Goal: Task Accomplishment & Management: Manage account settings

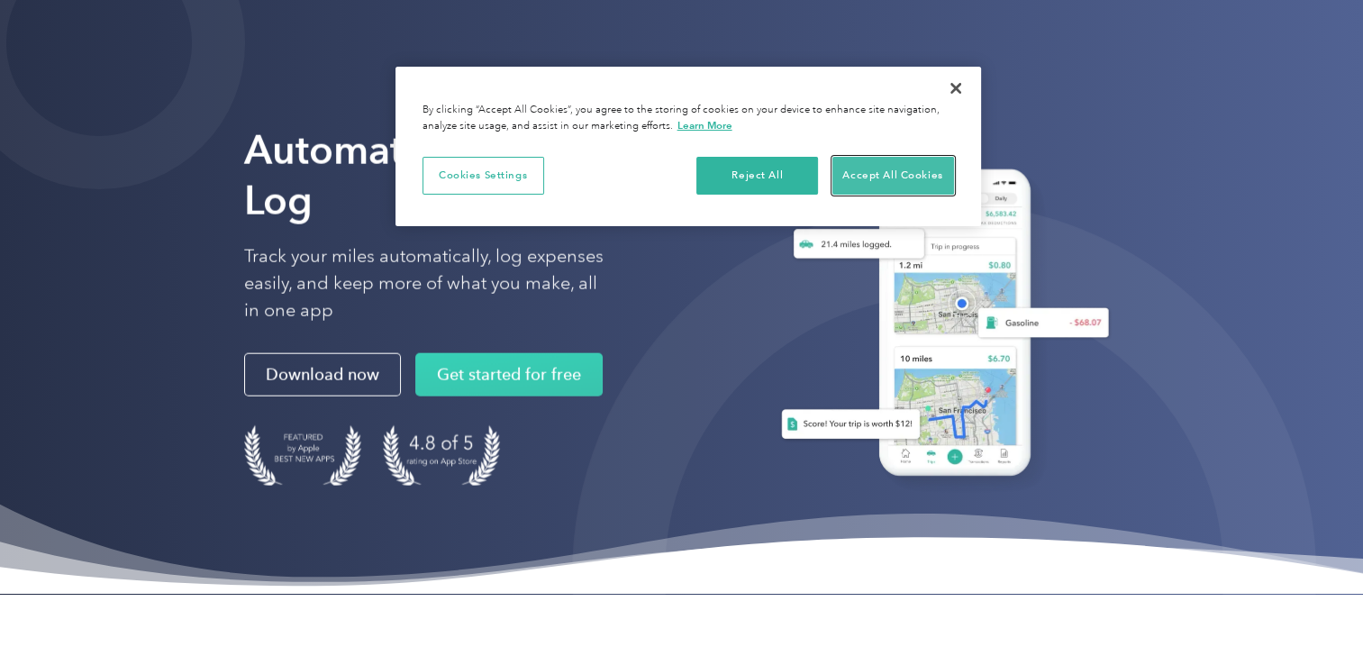
click at [888, 177] on button "Accept All Cookies" at bounding box center [894, 176] width 122 height 38
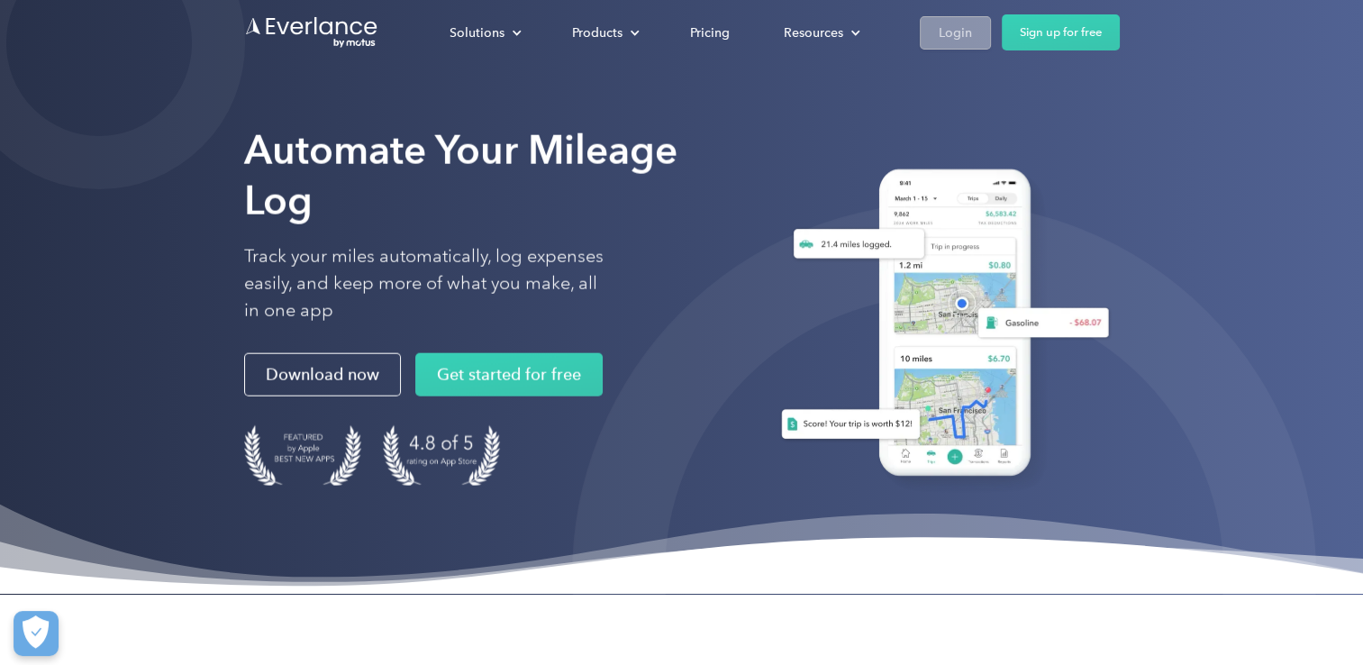
click at [951, 36] on div "Login" at bounding box center [955, 33] width 33 height 23
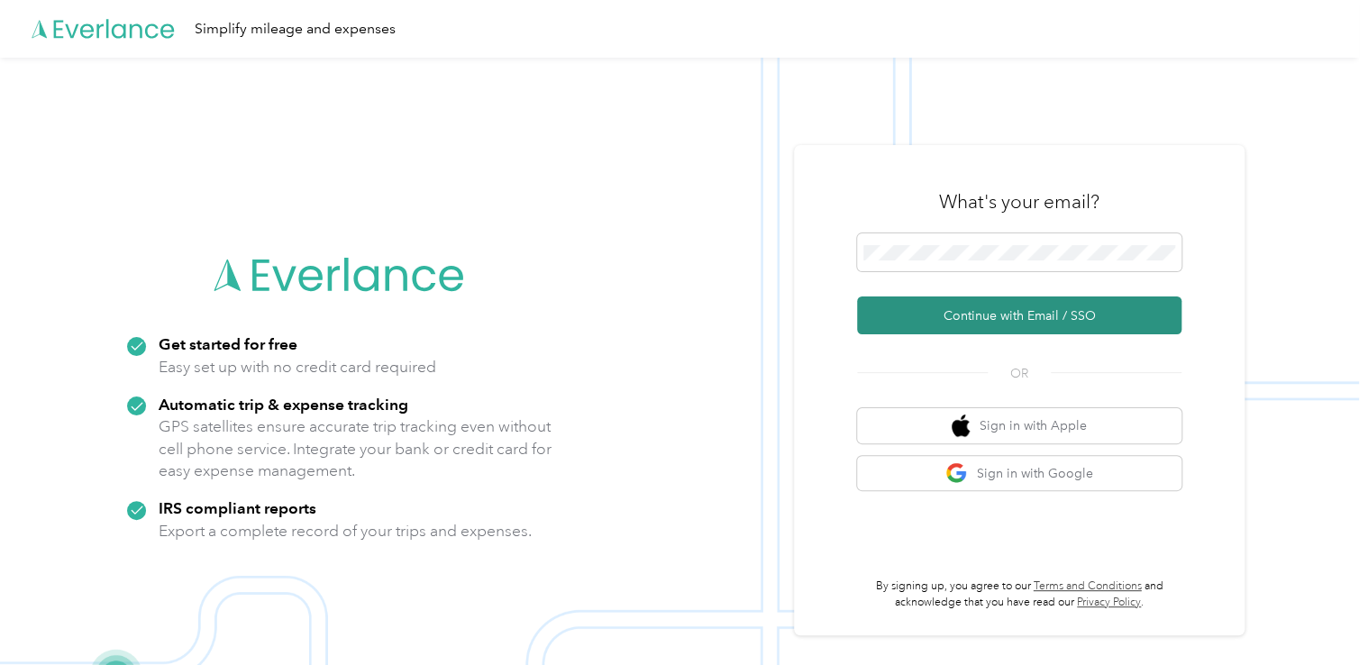
click at [988, 326] on button "Continue with Email / SSO" at bounding box center [1019, 315] width 324 height 38
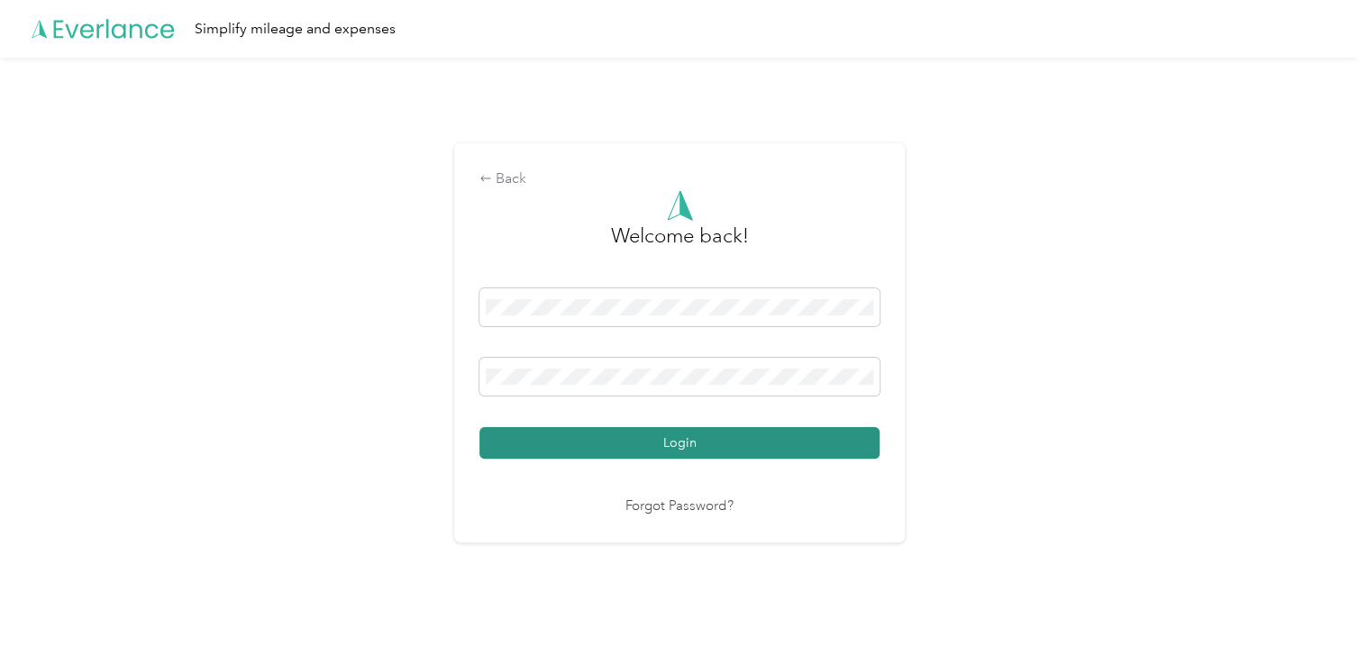
click at [660, 427] on button "Login" at bounding box center [679, 443] width 400 height 32
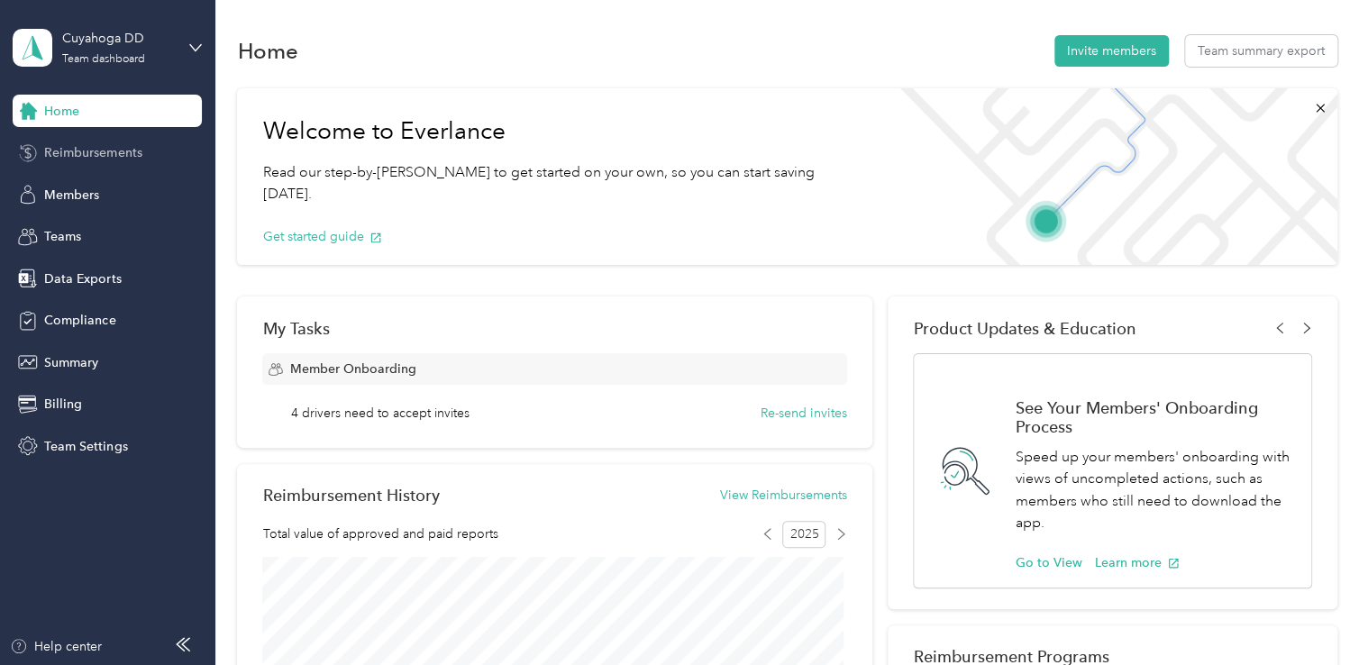
click at [114, 150] on span "Reimbursements" at bounding box center [92, 152] width 97 height 19
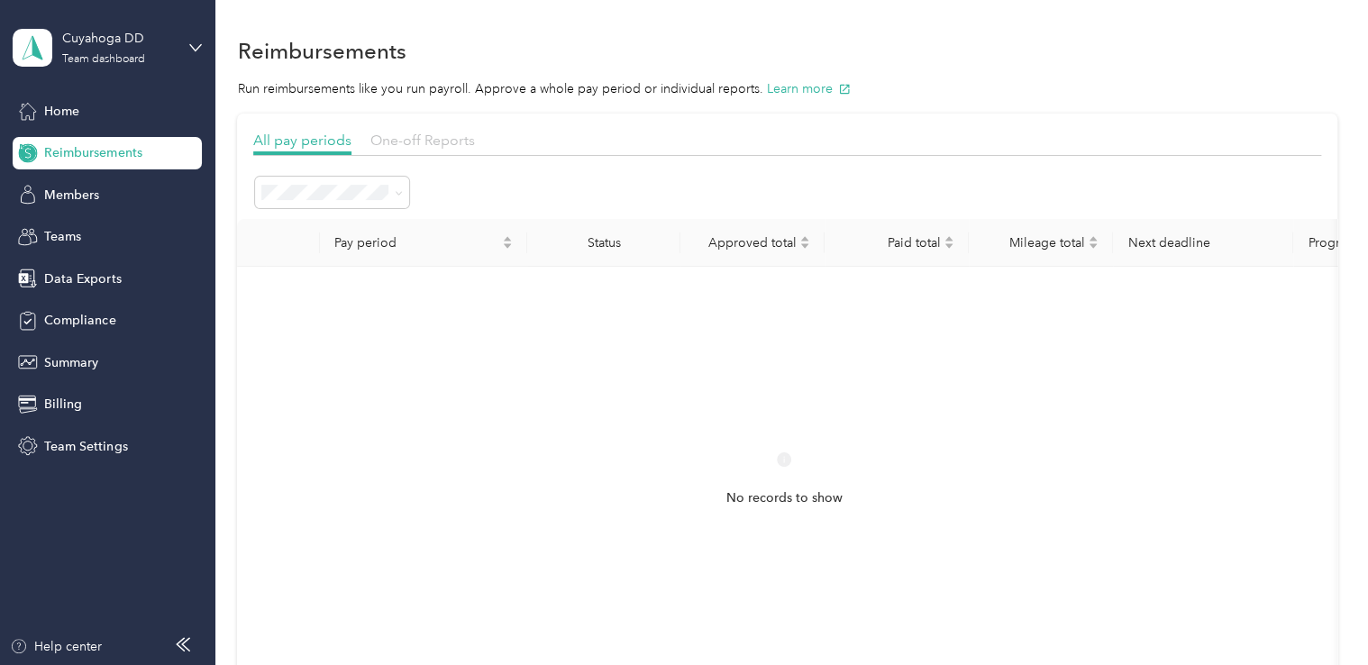
click at [396, 139] on span "One-off Reports" at bounding box center [422, 140] width 105 height 17
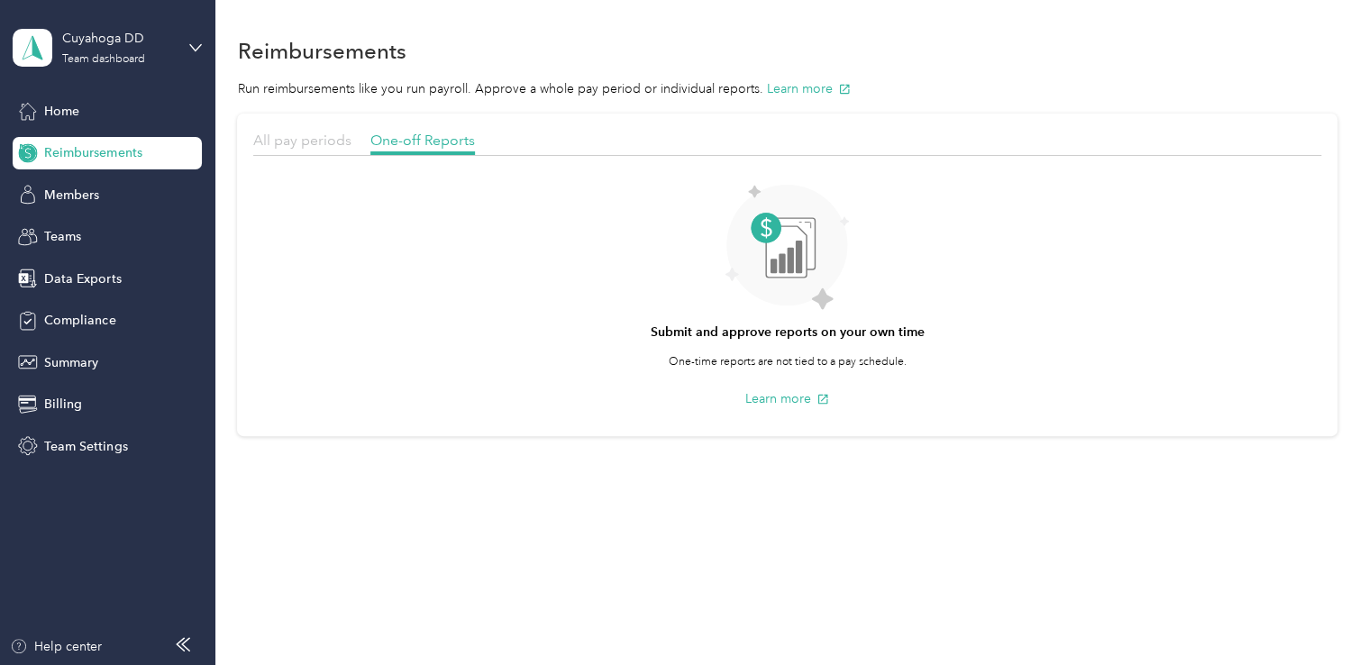
click at [308, 143] on span "All pay periods" at bounding box center [302, 140] width 98 height 17
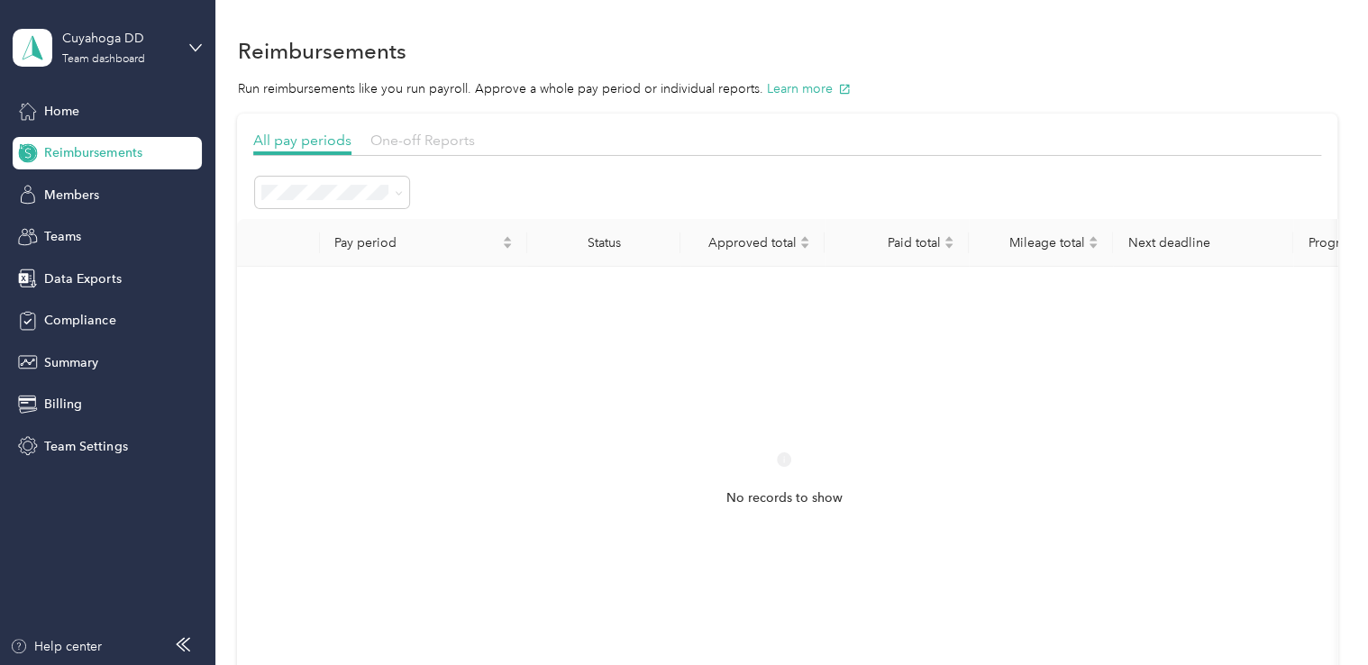
click at [403, 146] on span "One-off Reports" at bounding box center [422, 140] width 105 height 17
